Goal: Transaction & Acquisition: Subscribe to service/newsletter

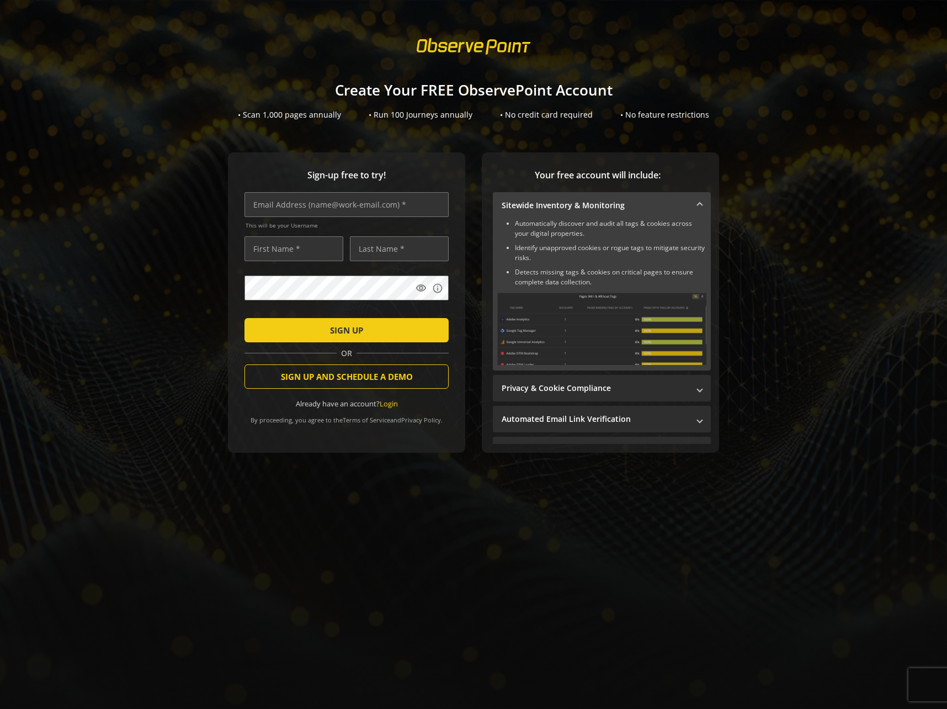
click at [145, 165] on div "Sign-up free to try! This will be your Username visibility info SIGN UP OR SIGN…" at bounding box center [473, 324] width 921 height 345
click at [206, 113] on div "• Scan 1,000 pages annually • Run 100 Journeys annually • No credit card requir…" at bounding box center [473, 114] width 947 height 11
drag, startPoint x: 555, startPoint y: 132, endPoint x: 405, endPoint y: 127, distance: 150.3
click at [405, 127] on sign-up "Create Your FREE ObservePoint Account • Scan 1,000 pages annually • Run 100 Jou…" at bounding box center [473, 354] width 947 height 709
click at [469, 139] on sign-up "Create Your FREE ObservePoint Account • Scan 1,000 pages annually • Run 100 Jou…" at bounding box center [473, 354] width 947 height 709
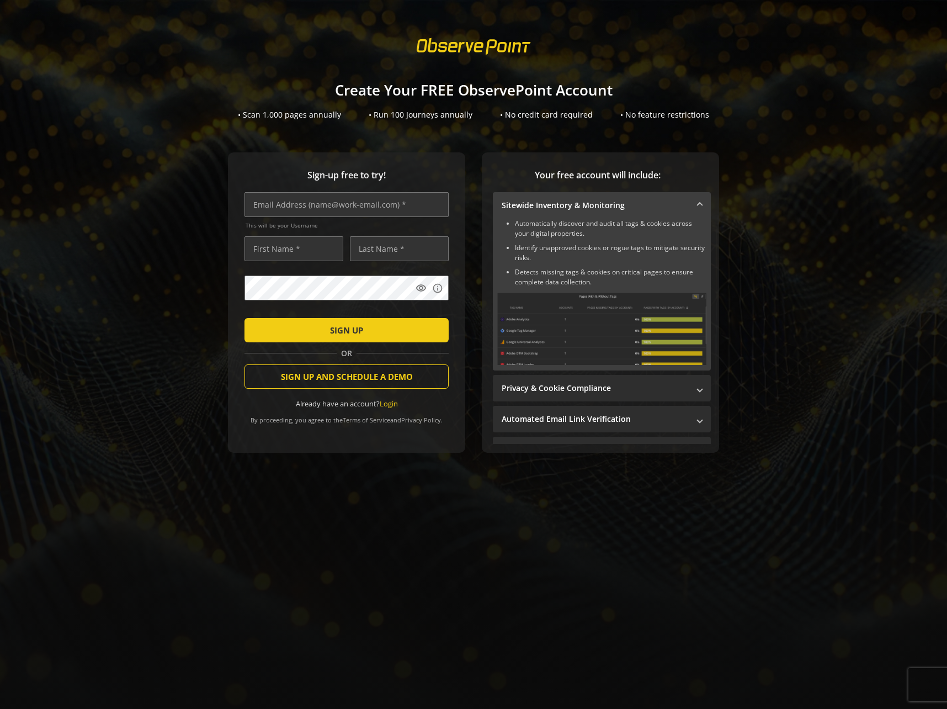
click at [481, 136] on sign-up "Create Your FREE ObservePoint Account • Scan 1,000 pages annually • Run 100 Jou…" at bounding box center [473, 354] width 947 height 709
click at [419, 151] on sign-up "Create Your FREE ObservePoint Account • Scan 1,000 pages annually • Run 100 Jou…" at bounding box center [473, 354] width 947 height 709
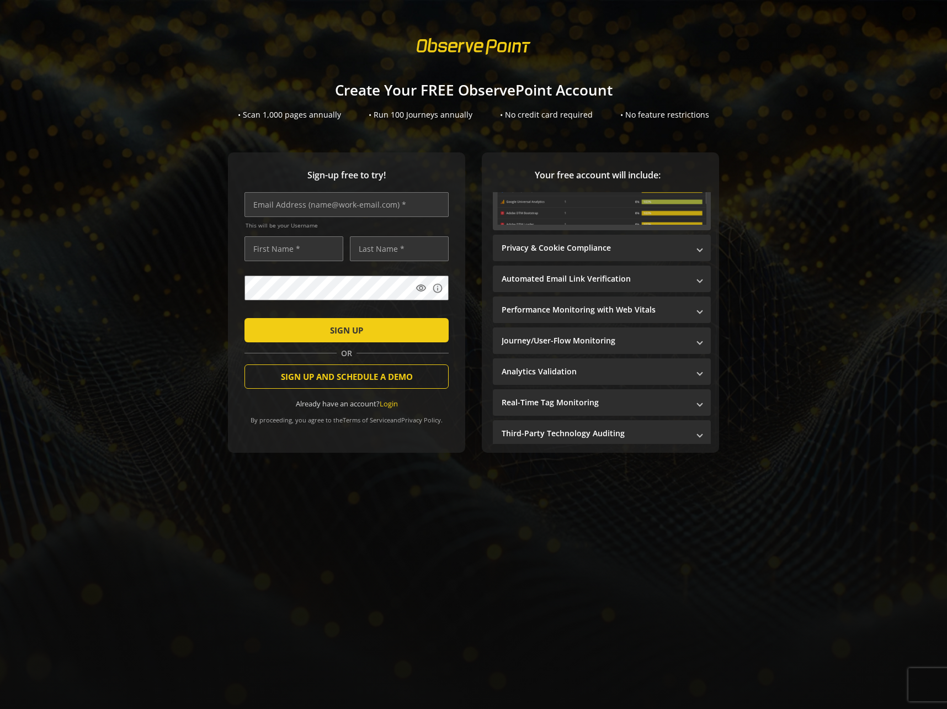
scroll to position [172, 0]
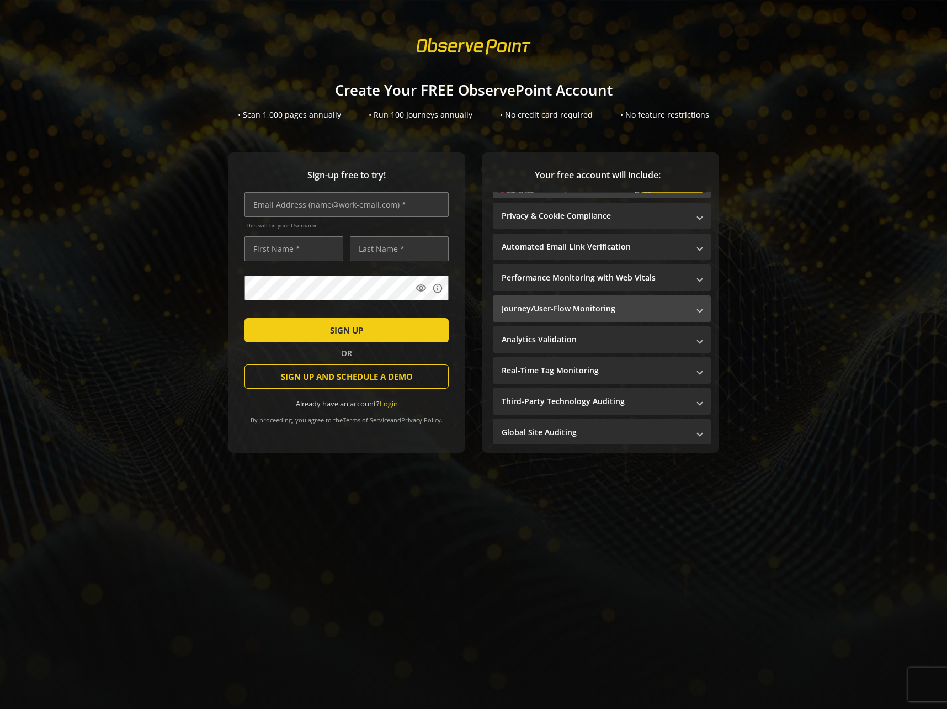
click at [571, 314] on mat-expansion-panel-header "Journey/User-Flow Monitoring" at bounding box center [602, 308] width 218 height 27
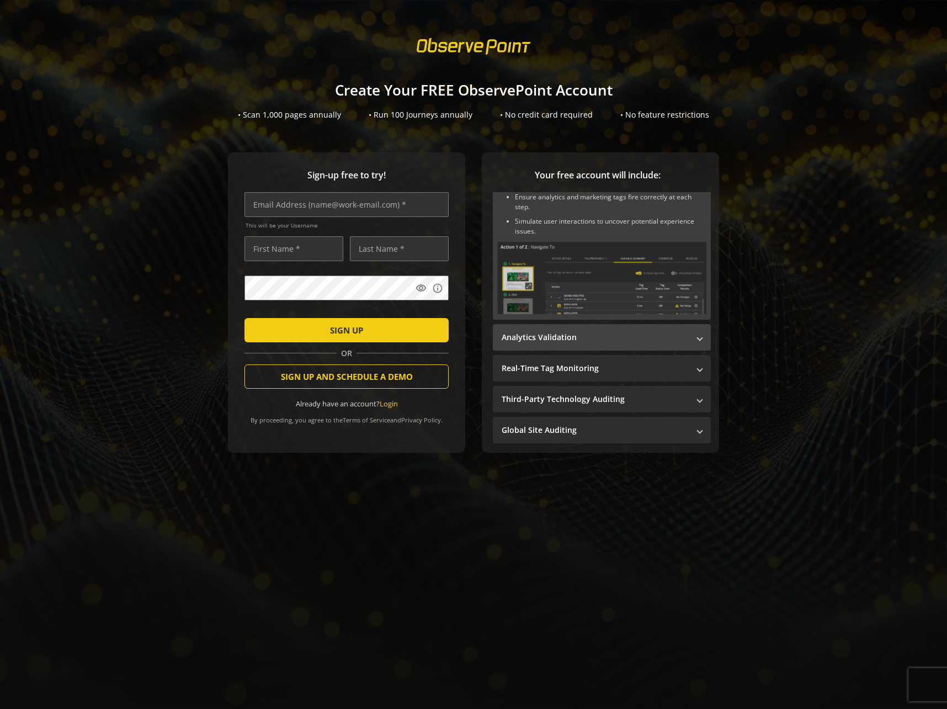
scroll to position [0, 0]
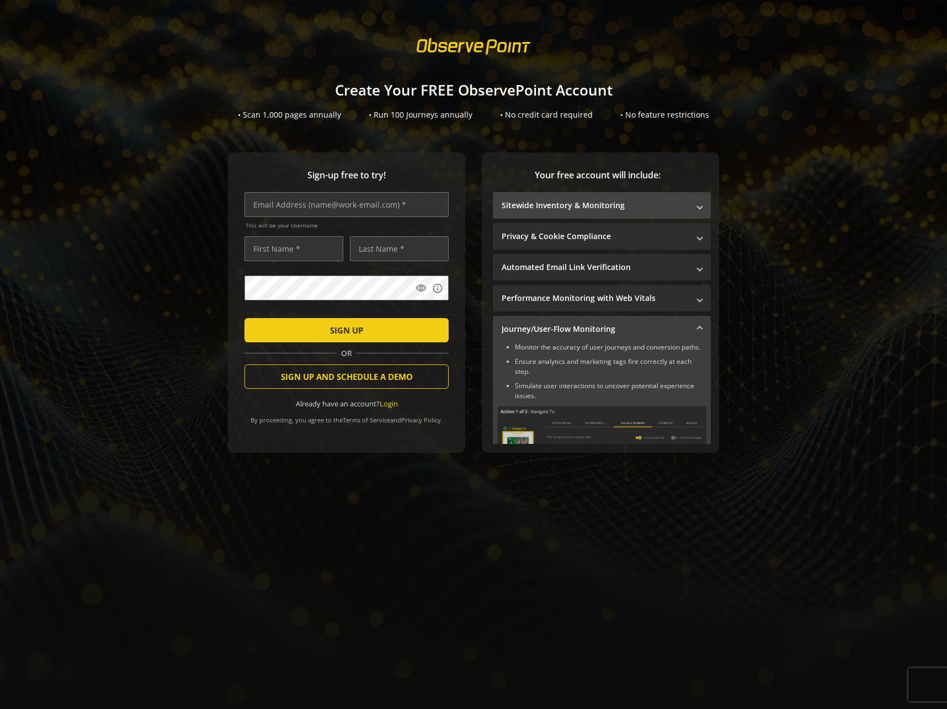
click at [569, 205] on mat-panel-title "Sitewide Inventory & Monitoring" at bounding box center [595, 205] width 187 height 11
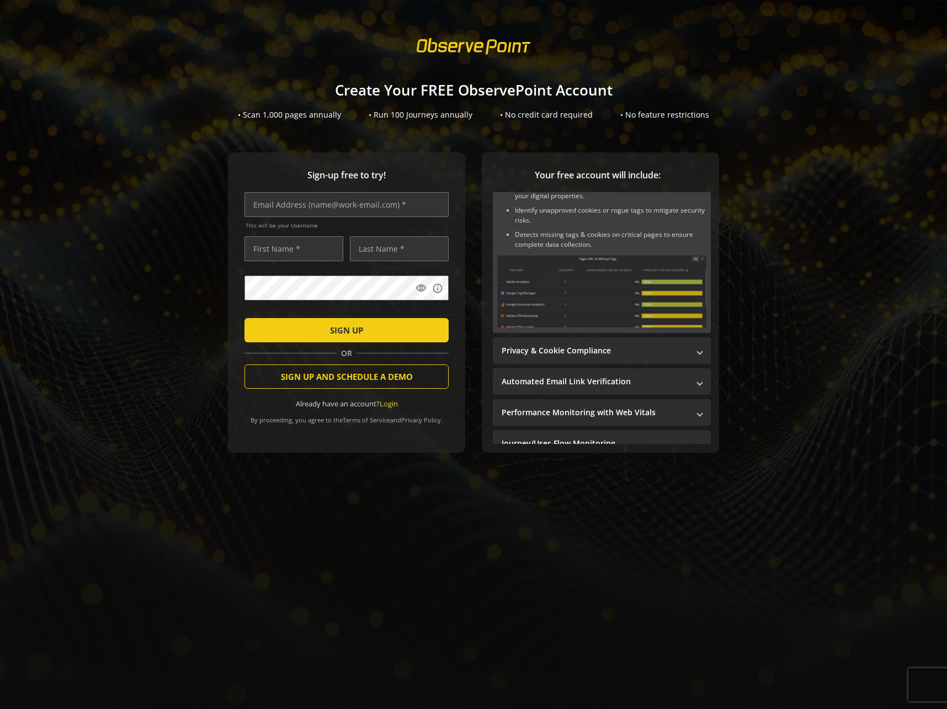
scroll to position [80, 0]
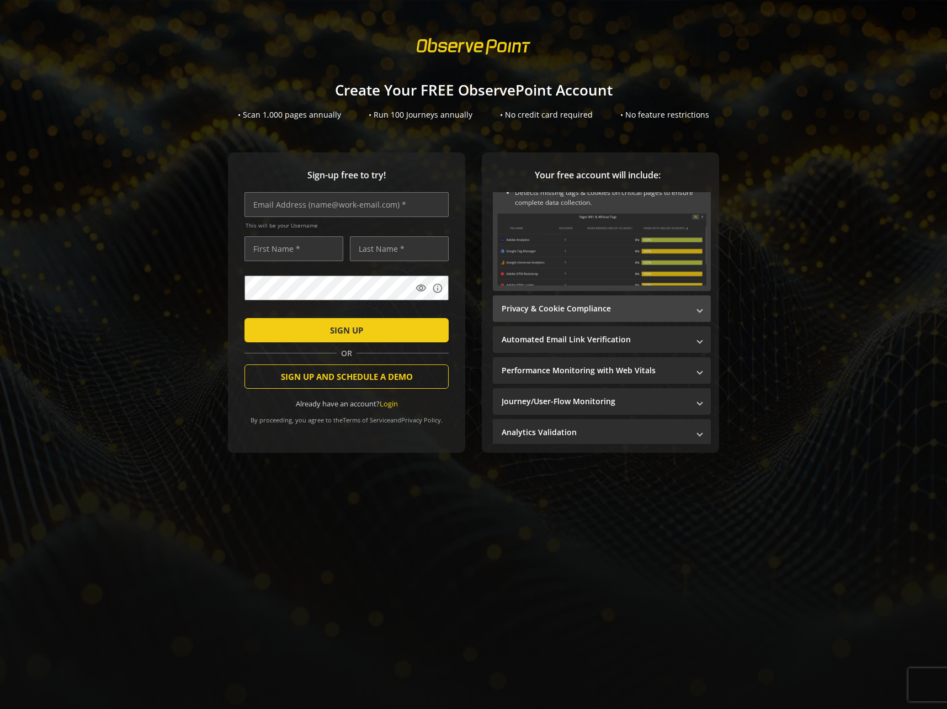
click at [554, 293] on mat-accordion "Sitewide Inventory & Monitoring Automatically discover and audit all tags & coo…" at bounding box center [602, 326] width 218 height 426
click at [555, 304] on mat-panel-title "Privacy & Cookie Compliance" at bounding box center [595, 308] width 187 height 11
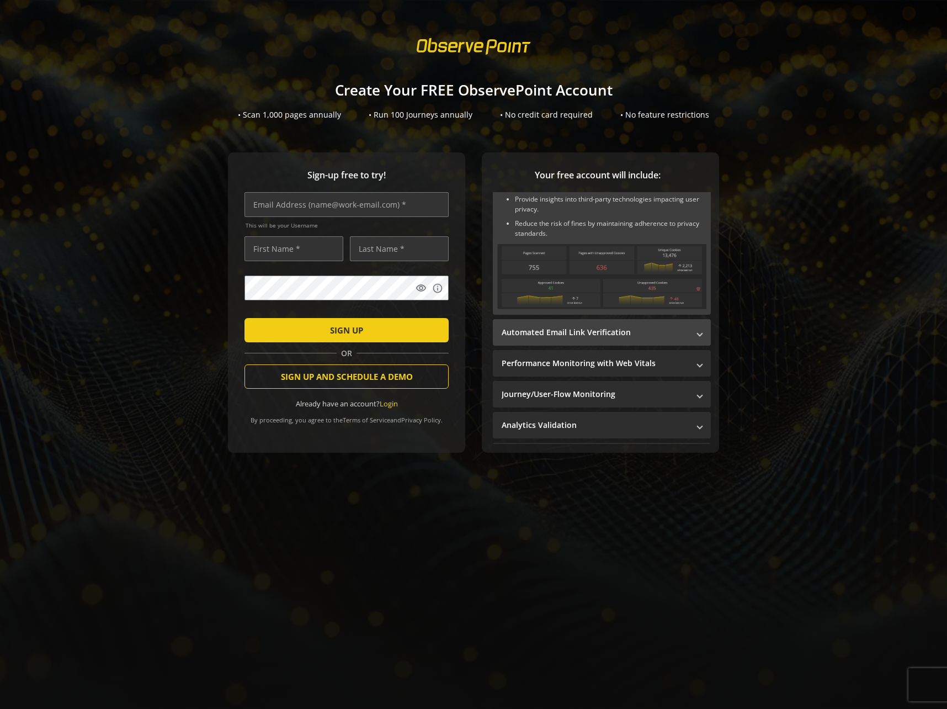
click at [575, 324] on mat-expansion-panel-header "Automated Email Link Verification" at bounding box center [602, 332] width 218 height 27
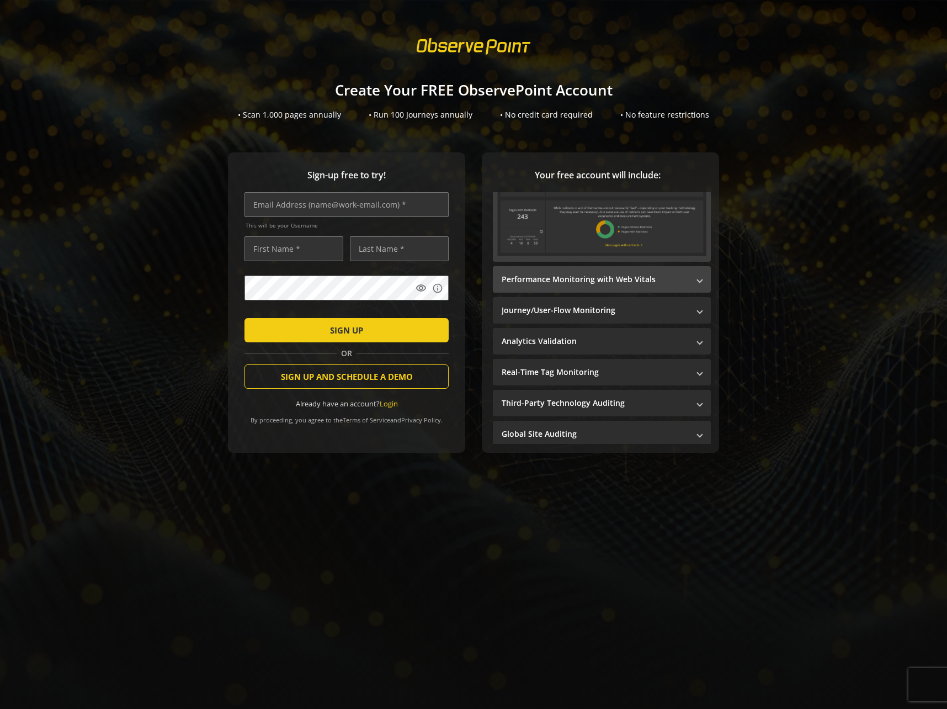
click at [589, 267] on mat-expansion-panel-header "Performance Monitoring with Web Vitals" at bounding box center [602, 279] width 218 height 27
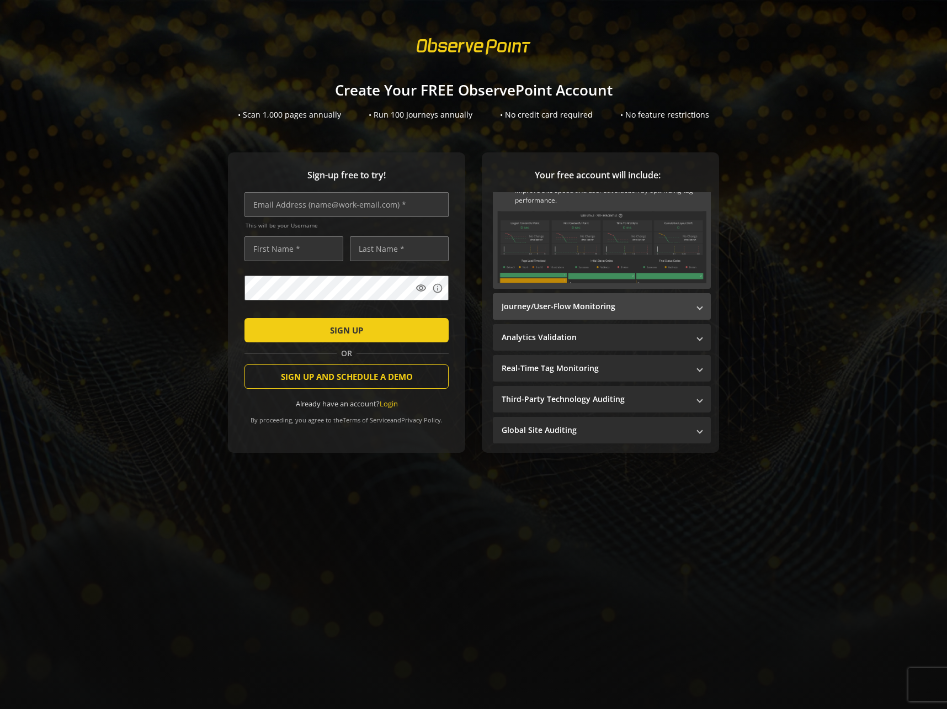
click at [582, 310] on mat-panel-title "Journey/User-Flow Monitoring" at bounding box center [595, 306] width 187 height 11
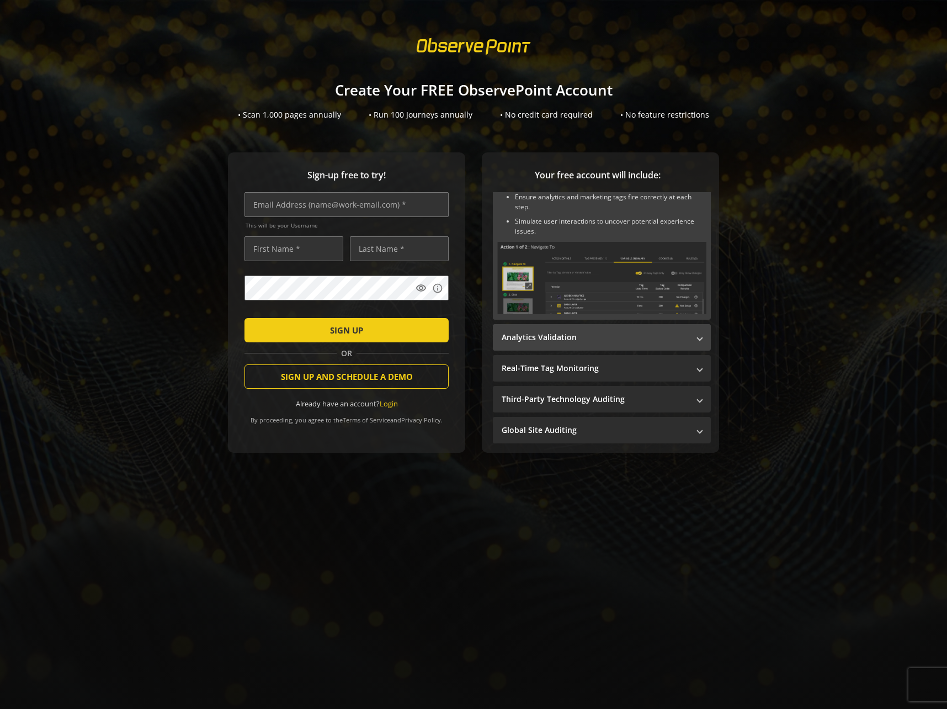
click at [587, 337] on mat-panel-title "Analytics Validation" at bounding box center [595, 337] width 187 height 11
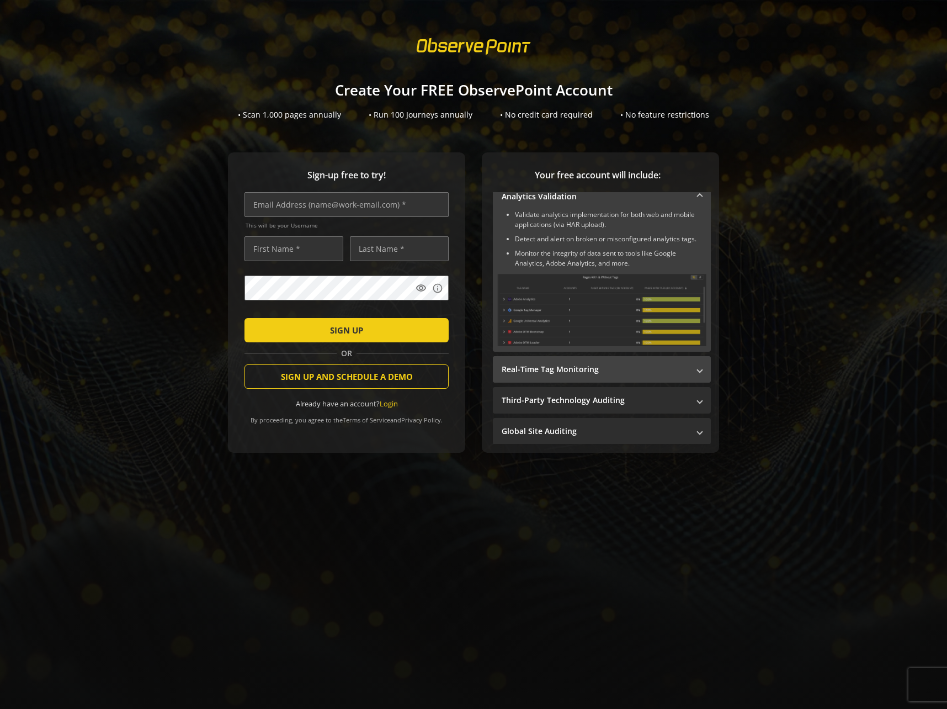
scroll to position [162, 0]
click at [592, 365] on mat-panel-title "Real-Time Tag Monitoring" at bounding box center [595, 370] width 187 height 11
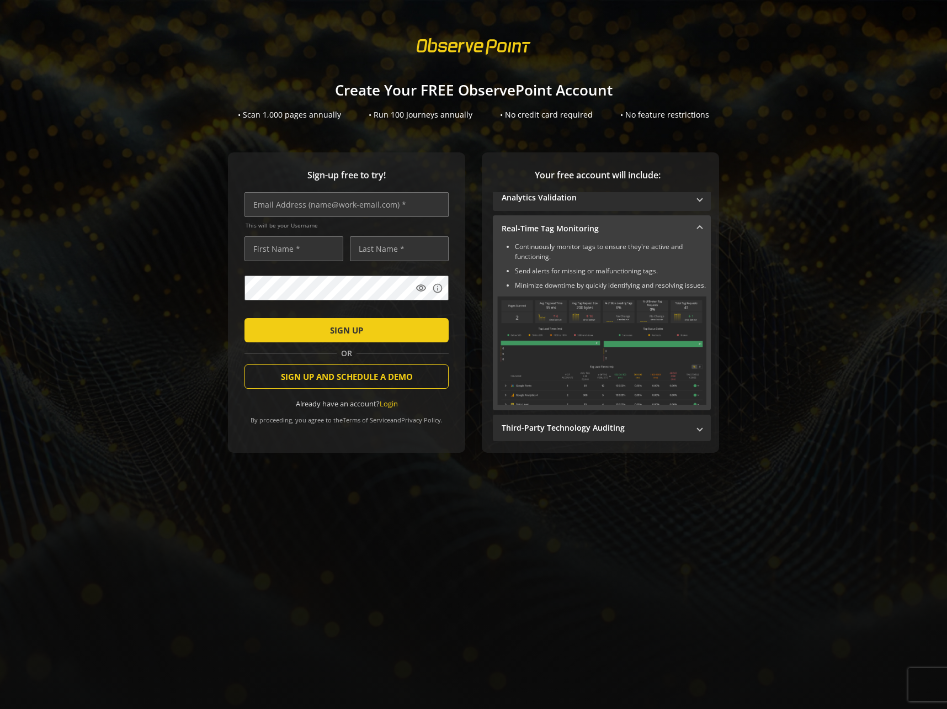
click at [596, 399] on img at bounding box center [601, 350] width 209 height 109
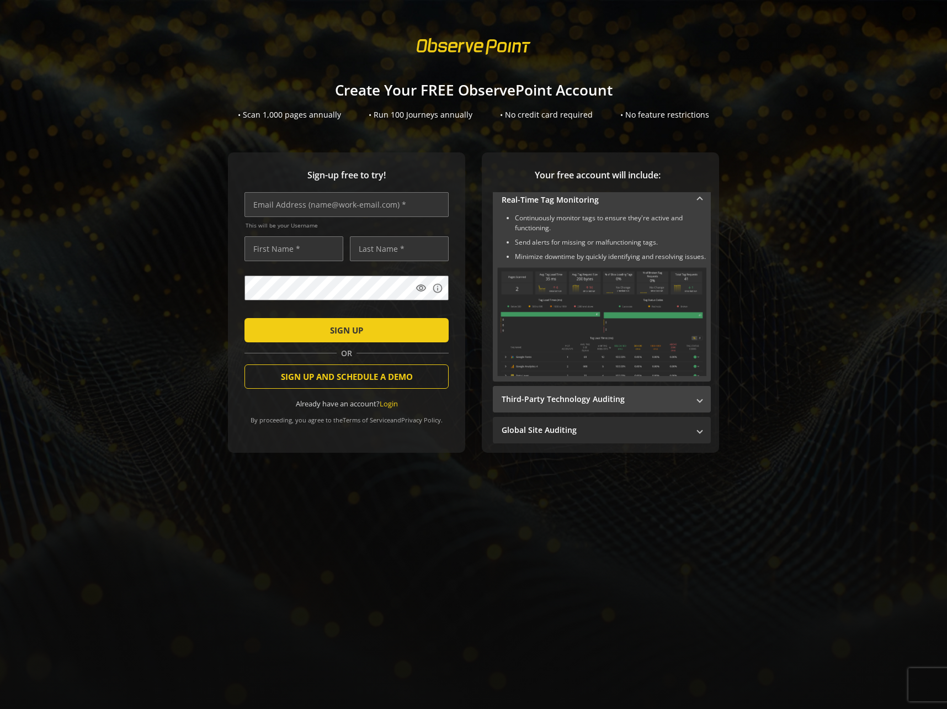
click at [591, 408] on mat-expansion-panel-header "Third-Party Technology Auditing" at bounding box center [602, 399] width 218 height 27
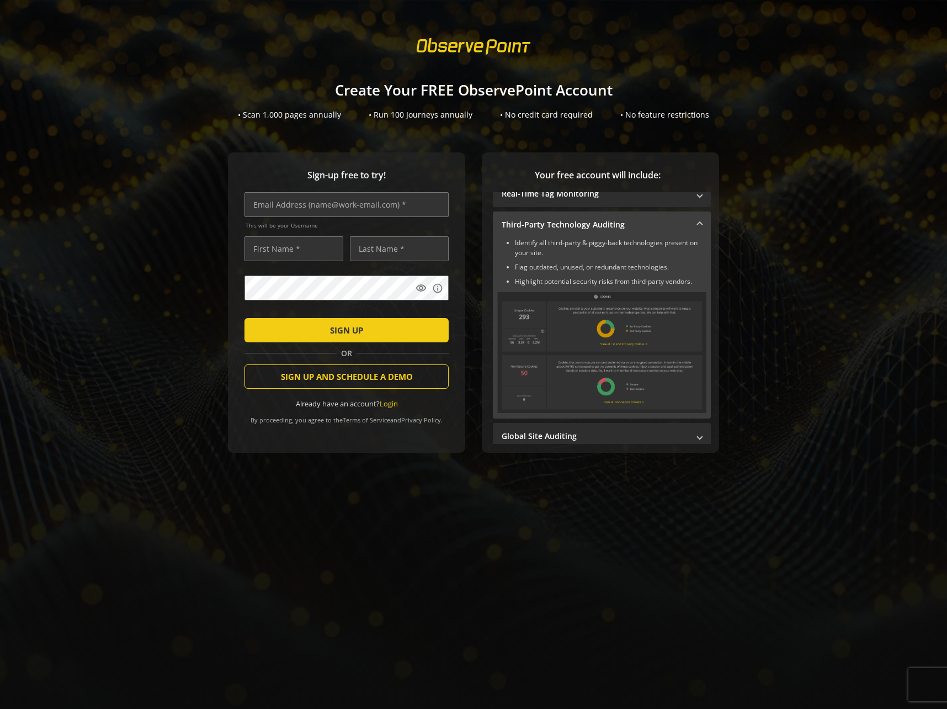
scroll to position [0, 0]
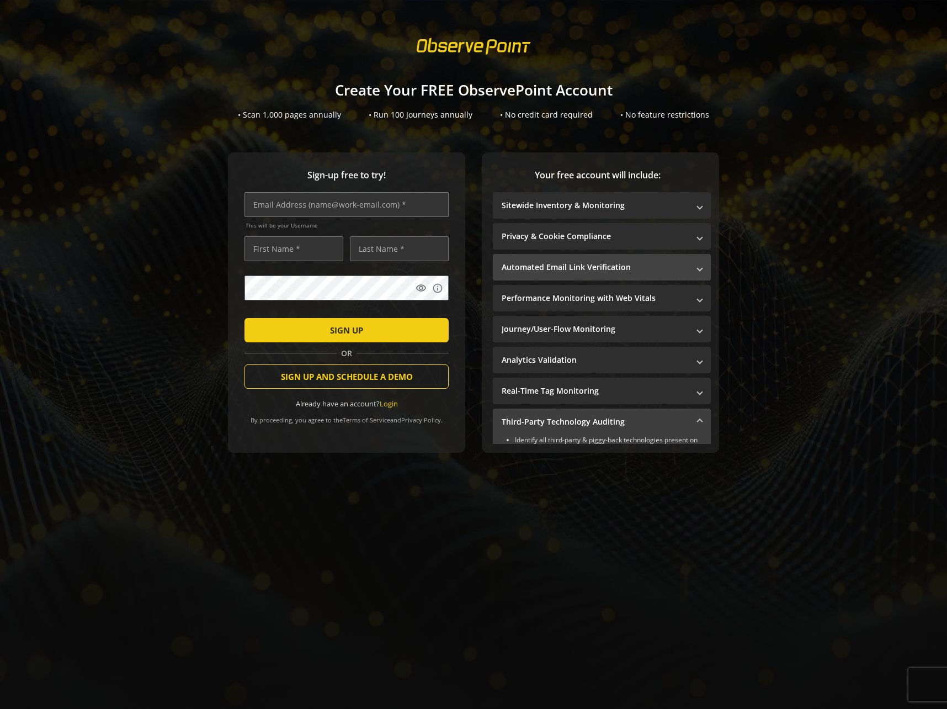
click at [583, 257] on mat-expansion-panel-header "Automated Email Link Verification" at bounding box center [602, 267] width 218 height 27
